Goal: Task Accomplishment & Management: Complete application form

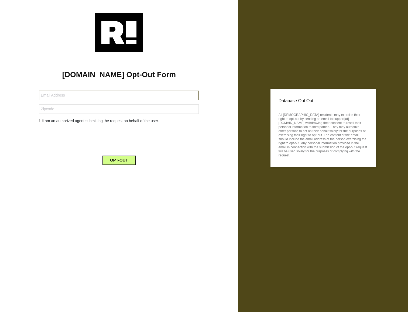
click at [78, 94] on input "text" at bounding box center [119, 95] width 160 height 9
paste input "[EMAIL_ADDRESS][DOMAIN_NAME]"
type input "[EMAIL_ADDRESS][DOMAIN_NAME]"
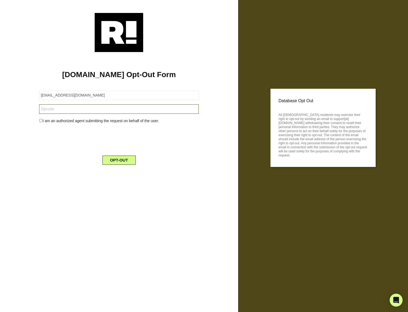
click at [67, 112] on input "text" at bounding box center [119, 108] width 160 height 9
paste input "54303"
type input "54303"
click at [40, 121] on input "checkbox" at bounding box center [41, 120] width 4 height 3
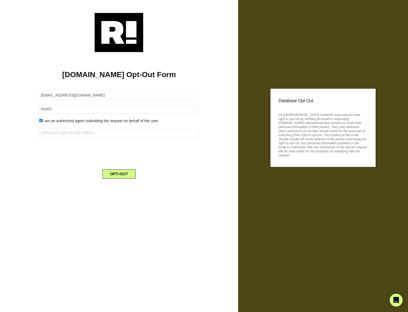
click at [37, 121] on div "I am an authorized agent submitting the request on behalf of the user." at bounding box center [119, 121] width 168 height 6
click at [42, 120] on input "checkbox" at bounding box center [41, 120] width 4 height 3
checkbox input "false"
click at [116, 161] on button "OPT-OUT" at bounding box center [119, 160] width 33 height 9
